Goal: Task Accomplishment & Management: Manage account settings

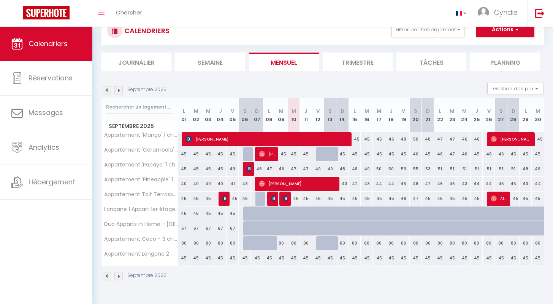
click at [56, 50] on link "Calendriers" at bounding box center [46, 44] width 92 height 34
click at [40, 214] on div "Calendriers Réservations Messages Analytics Hébergement" at bounding box center [46, 166] width 92 height 278
click at [119, 94] on img at bounding box center [118, 90] width 8 height 8
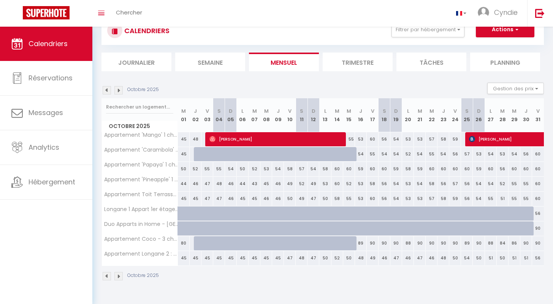
click at [119, 93] on img at bounding box center [118, 90] width 8 height 8
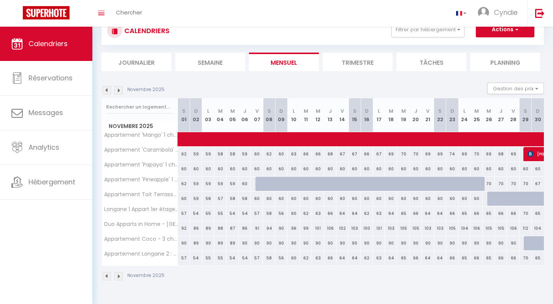
click at [120, 93] on img at bounding box center [118, 90] width 8 height 8
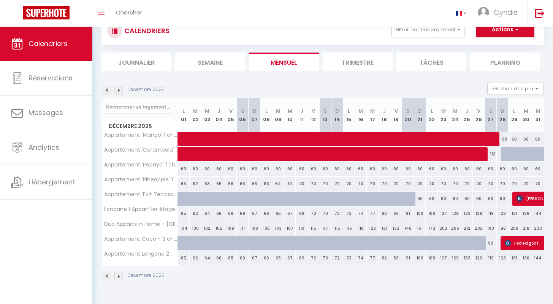
click at [183, 296] on div "CALENDRIERS Filtrer par hébergement [GEOGRAPHIC_DATA][PERSON_NAME] Appartement …" at bounding box center [322, 148] width 461 height 297
click at [63, 45] on span "Calendriers" at bounding box center [48, 44] width 39 height 10
click at [62, 44] on span "Calendriers" at bounding box center [48, 44] width 39 height 10
click at [66, 48] on span "Calendriers" at bounding box center [48, 44] width 39 height 10
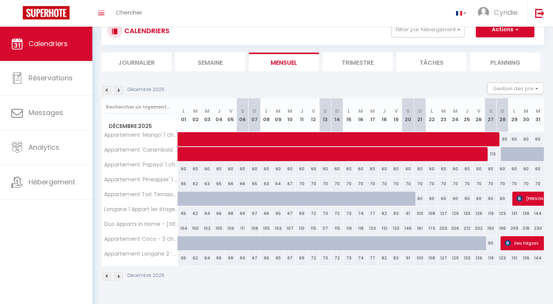
click at [242, 184] on div "66" at bounding box center [243, 183] width 12 height 14
type input "66"
type input "[PERSON_NAME] 06 Décembre 2025"
type input "Dim 07 Décembre 2025"
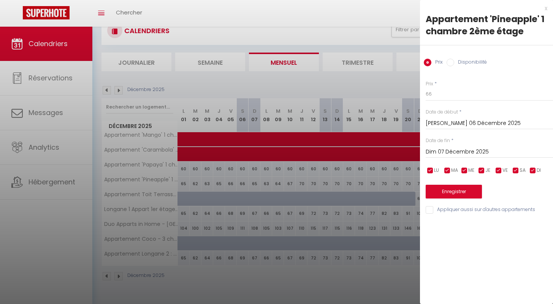
click at [453, 63] on input "Disponibilité" at bounding box center [451, 63] width 8 height 8
radio input "true"
radio input "false"
click at [447, 96] on select "Disponible Indisponible" at bounding box center [489, 94] width 127 height 14
select select "0"
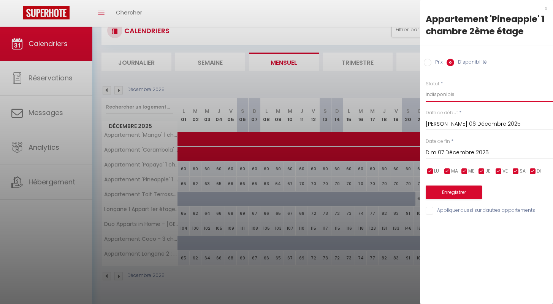
click at [426, 87] on select "Disponible Indisponible" at bounding box center [489, 94] width 127 height 14
click at [443, 153] on input "Dim 07 Décembre 2025" at bounding box center [489, 153] width 127 height 10
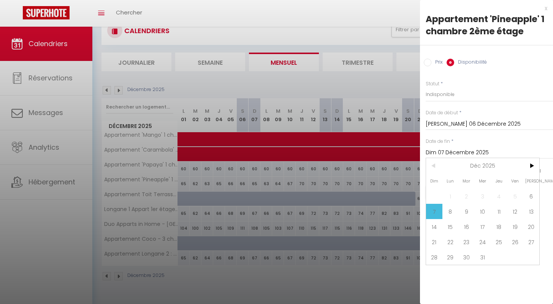
click at [437, 226] on span "14" at bounding box center [434, 226] width 16 height 15
type input "Dim 14 Décembre 2025"
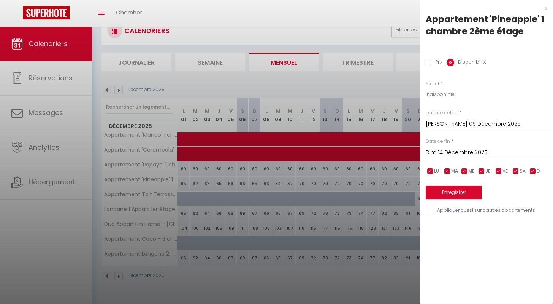
click at [475, 224] on div "x Appartement 'Pineapple' 1 chambre 2ème étage Prix Disponibilité Prix * 66 Sta…" at bounding box center [486, 152] width 133 height 304
click at [450, 192] on button "Enregistrer" at bounding box center [454, 192] width 56 height 14
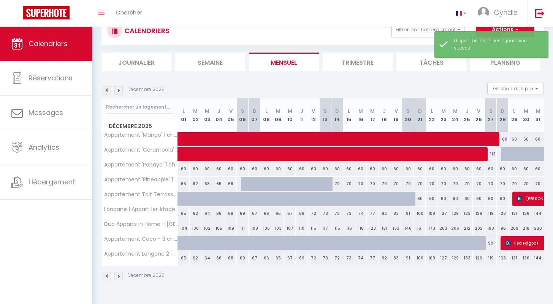
click at [59, 227] on div "Calendriers Réservations Messages Analytics Hébergement" at bounding box center [46, 166] width 92 height 278
click at [51, 270] on div "Calendriers Réservations Messages Analytics Hébergement" at bounding box center [46, 166] width 92 height 278
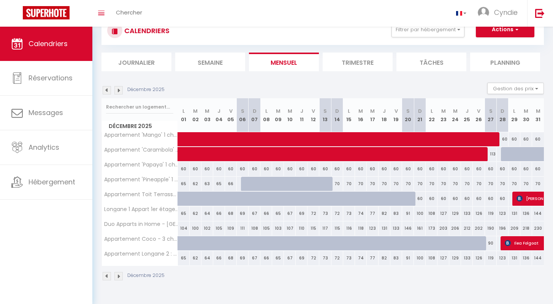
click at [55, 221] on div "Calendriers Réservations Messages Analytics Hébergement" at bounding box center [46, 166] width 92 height 278
click at [106, 87] on img at bounding box center [107, 90] width 8 height 8
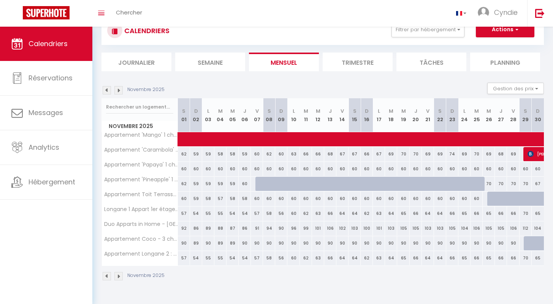
click at [106, 88] on img at bounding box center [107, 90] width 8 height 8
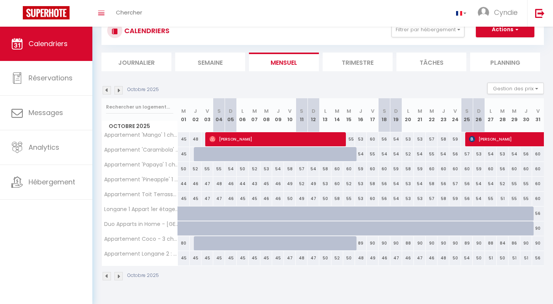
click at [106, 88] on img at bounding box center [107, 90] width 8 height 8
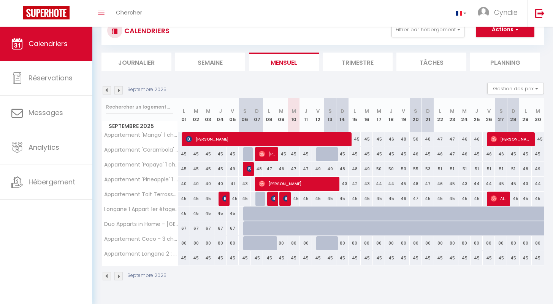
click at [213, 18] on div "Toggle menubar Chercher BUTTON [PERSON_NAME] Paramètres" at bounding box center [301, 13] width 493 height 27
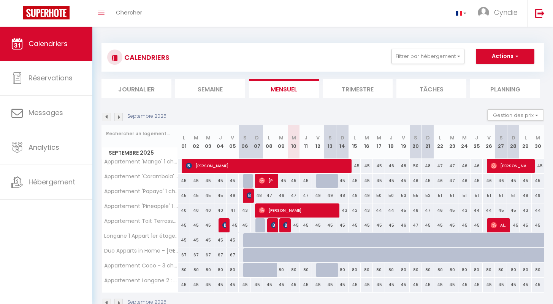
click at [57, 49] on link "Calendriers" at bounding box center [46, 44] width 92 height 34
click at [102, 11] on icon "Toggle menubar" at bounding box center [101, 13] width 6 height 5
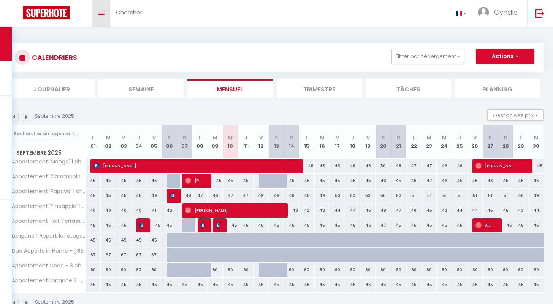
click at [104, 12] on icon "Toggle menubar" at bounding box center [101, 13] width 6 height 5
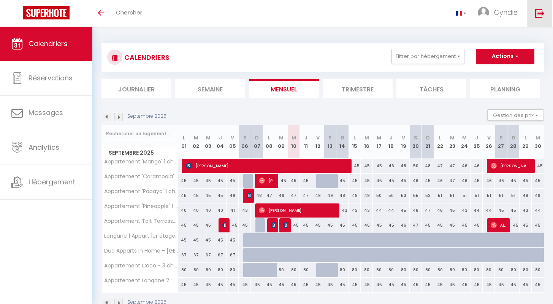
click at [539, 14] on img at bounding box center [541, 13] width 10 height 10
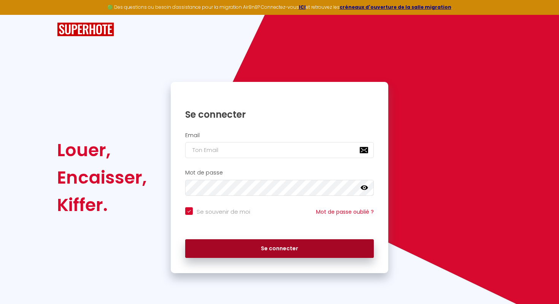
click at [299, 248] on button "Se connecter" at bounding box center [279, 248] width 189 height 19
checkbox input "true"
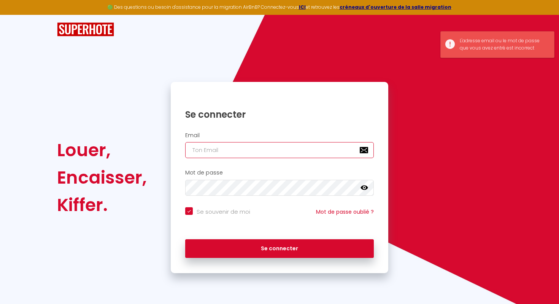
click at [264, 151] on input "email" at bounding box center [279, 150] width 189 height 16
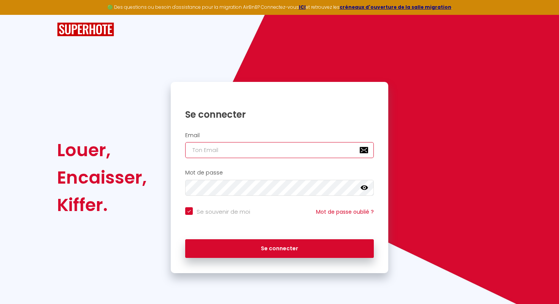
type input "[EMAIL_ADDRESS][DOMAIN_NAME]"
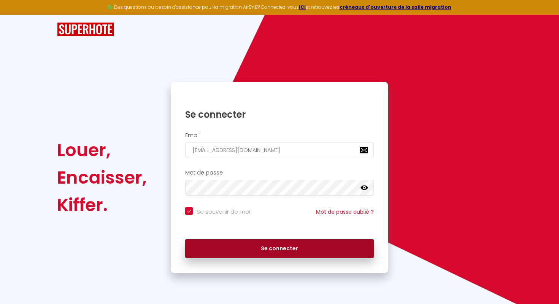
click at [222, 242] on button "Se connecter" at bounding box center [279, 248] width 189 height 19
checkbox input "true"
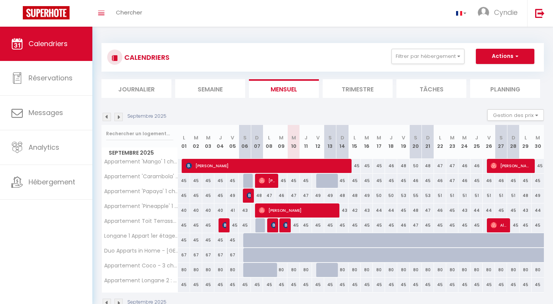
click at [49, 230] on div "Calendriers Réservations Messages Analytics Hébergement" at bounding box center [46, 166] width 92 height 278
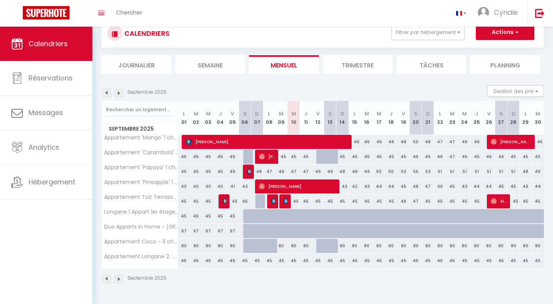
scroll to position [27, 0]
